Goal: Information Seeking & Learning: Learn about a topic

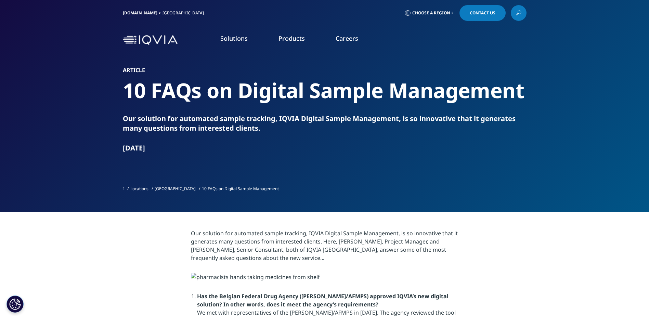
click at [134, 11] on link "IQVIA.COM" at bounding box center [140, 13] width 35 height 6
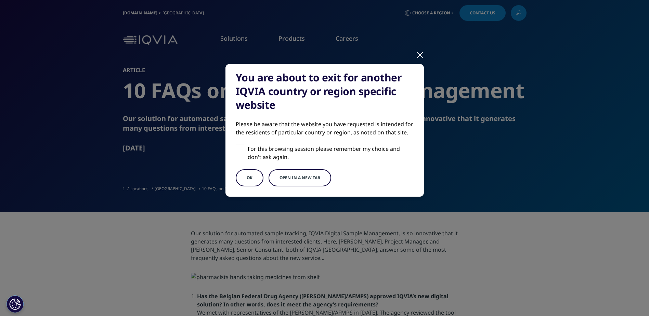
click at [263, 182] on div "OK Open in a new tab" at bounding box center [325, 177] width 178 height 17
click at [252, 180] on button "OK" at bounding box center [250, 177] width 28 height 17
